Goal: Task Accomplishment & Management: Complete application form

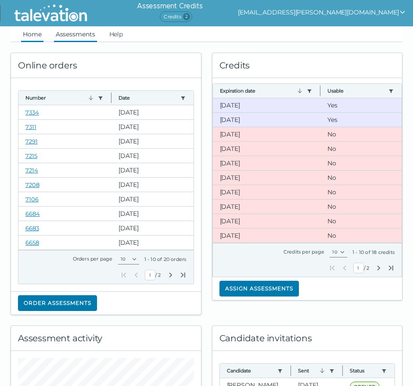
click at [77, 36] on link "Assessments" at bounding box center [75, 34] width 43 height 16
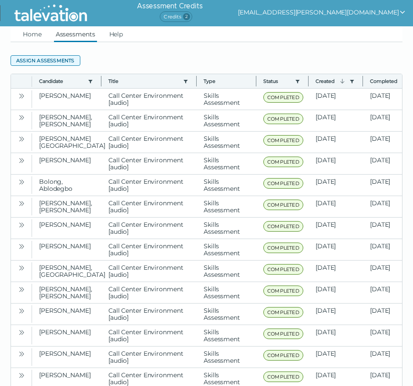
click at [59, 60] on button "Assign assessments" at bounding box center [46, 60] width 70 height 11
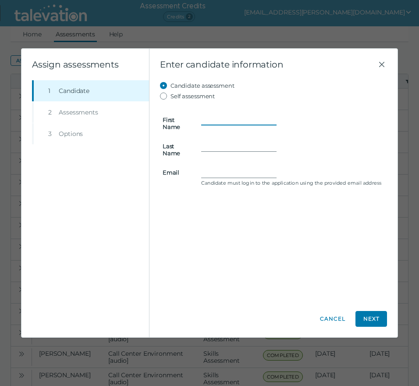
click at [241, 117] on input "First Name" at bounding box center [238, 119] width 75 height 11
type input "Peter"
type input "Matras"
click at [251, 170] on input "petematras" at bounding box center [238, 172] width 75 height 11
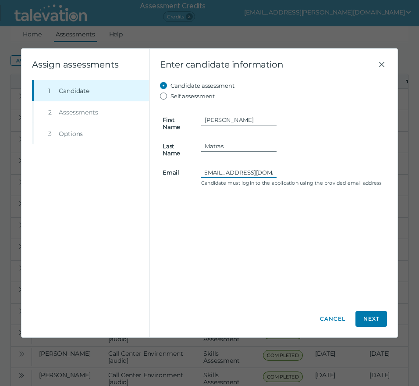
type input "petematras@gmail.com"
click at [384, 322] on button "Next" at bounding box center [372, 319] width 32 height 16
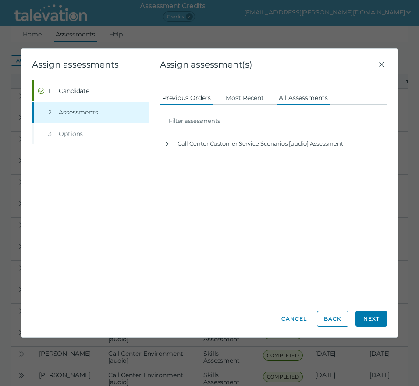
click at [304, 99] on button "All Assessments" at bounding box center [304, 97] width 54 height 16
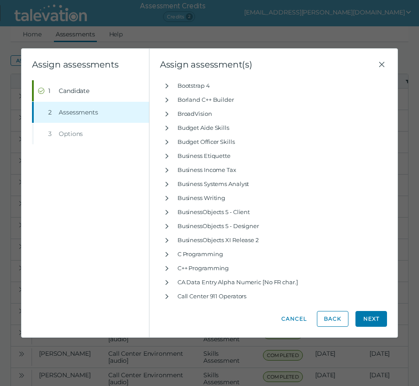
scroll to position [2763, 0]
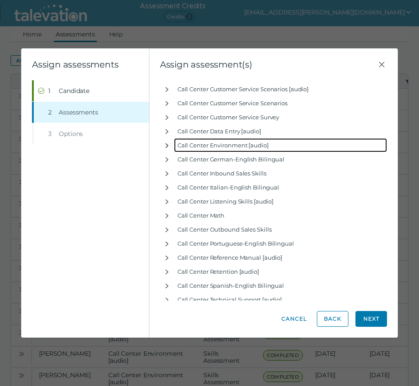
click at [167, 148] on icon "button" at bounding box center [167, 145] width 7 height 7
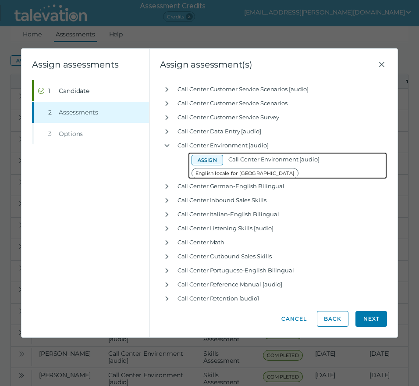
click at [209, 158] on button "Assign" at bounding box center [208, 160] width 32 height 11
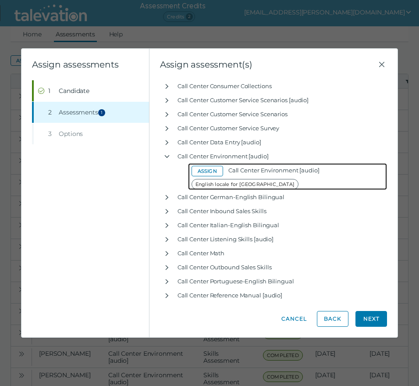
scroll to position [2774, 0]
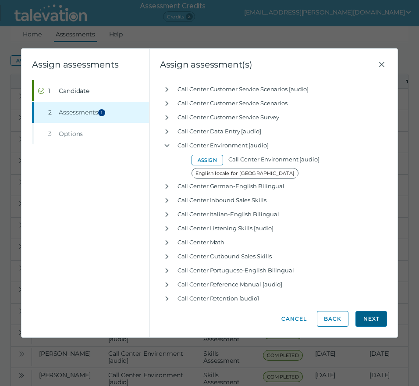
click at [373, 318] on button "Next" at bounding box center [372, 319] width 32 height 16
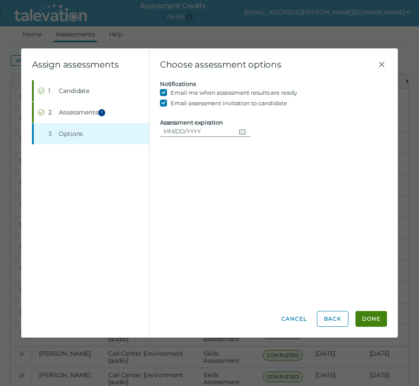
scroll to position [0, 0]
click at [0, 0] on input "Assessment expiration" at bounding box center [0, 0] width 0 height 0
type input "08/27/2025"
click at [378, 317] on button "Done" at bounding box center [372, 319] width 32 height 16
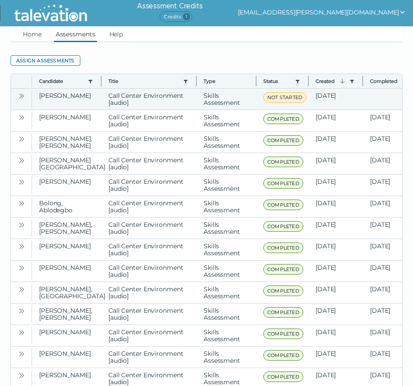
click at [25, 99] on icon "Open" at bounding box center [21, 96] width 7 height 7
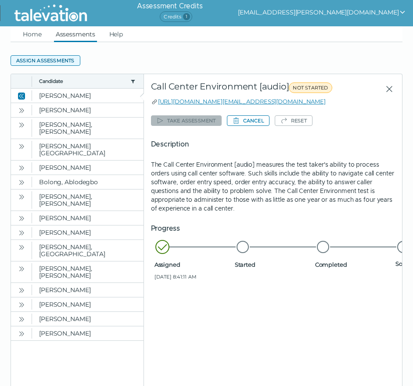
click at [57, 59] on button "Assign assessments" at bounding box center [46, 60] width 70 height 11
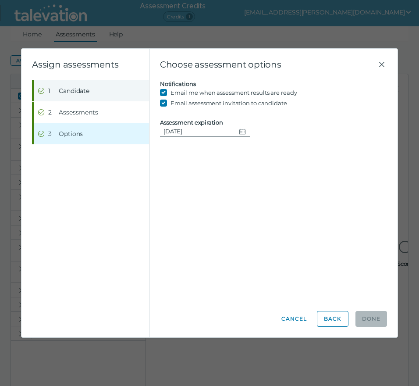
click at [89, 94] on span "Candidate" at bounding box center [74, 90] width 31 height 9
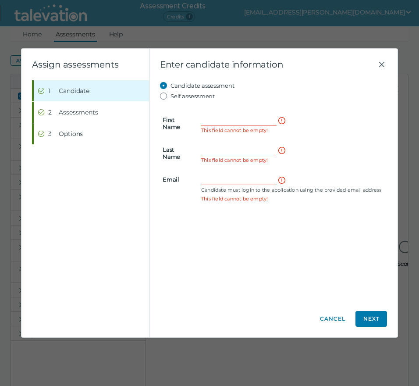
click at [227, 104] on form "First Name This field cannot be empty! Last Name This field cannot be empty! Em…" at bounding box center [273, 153] width 227 height 104
click at [378, 63] on icon "Close" at bounding box center [382, 64] width 11 height 11
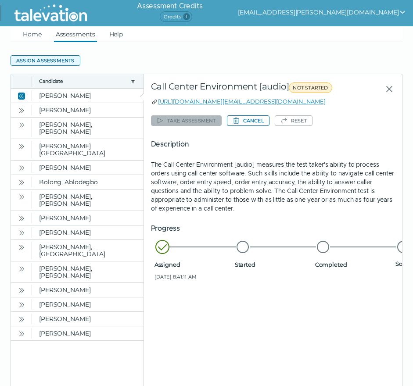
click at [54, 62] on button "Assign assessments" at bounding box center [46, 60] width 70 height 11
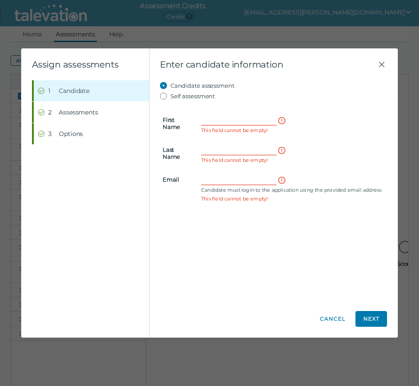
click at [211, 108] on form "First Name This field cannot be empty! Last Name This field cannot be empty! Em…" at bounding box center [273, 153] width 227 height 104
click at [216, 114] on input "First Name" at bounding box center [238, 119] width 75 height 11
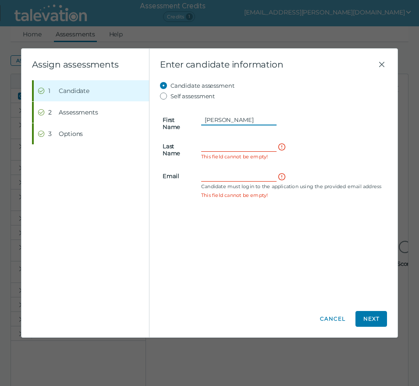
type input "Jennifer"
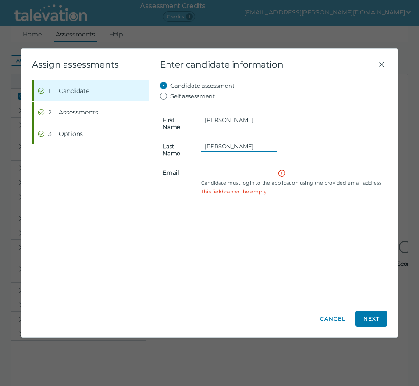
type input "Vang"
type input "j"
type input "J"
click at [272, 172] on input "jennifervang1994@" at bounding box center [238, 172] width 75 height 11
type input "jennifervang1994@gmail.com"
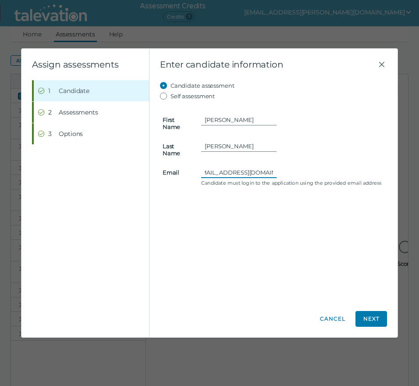
scroll to position [0, 18]
click at [386, 315] on button "Next" at bounding box center [372, 319] width 32 height 16
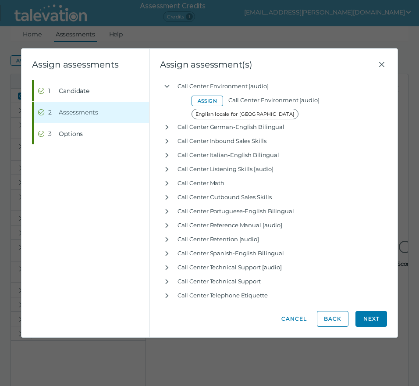
scroll to position [2807, 0]
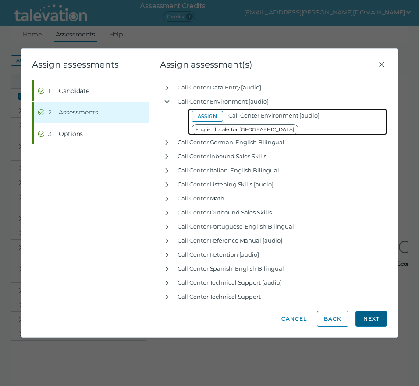
click at [204, 115] on button "Assign" at bounding box center [208, 116] width 32 height 11
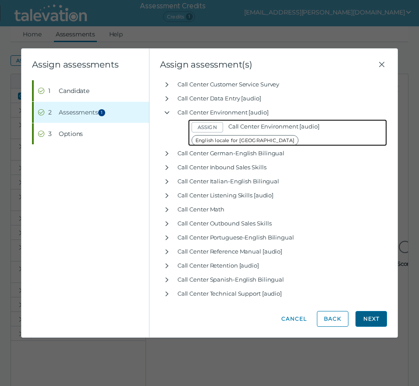
scroll to position [2818, 0]
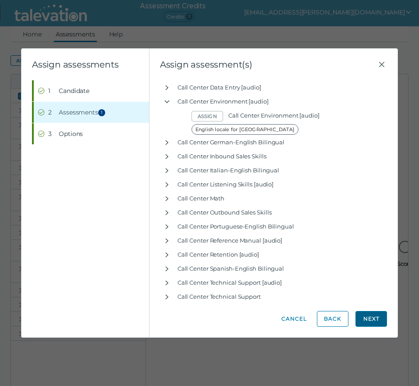
click at [374, 317] on button "Next" at bounding box center [372, 319] width 32 height 16
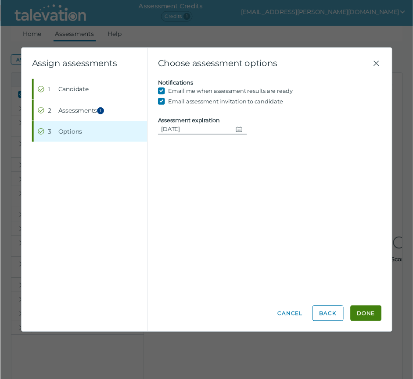
scroll to position [0, 0]
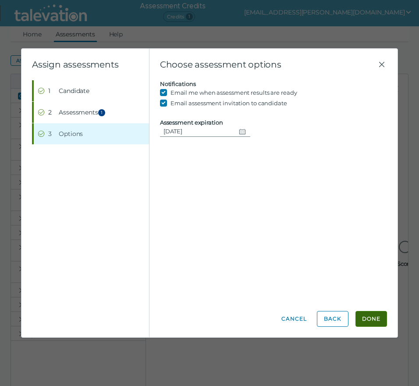
click at [366, 313] on button "Done" at bounding box center [372, 319] width 32 height 16
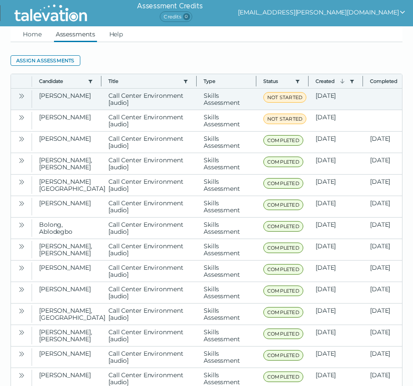
click at [24, 96] on icon "Open" at bounding box center [21, 96] width 7 height 7
